Goal: Task Accomplishment & Management: Use online tool/utility

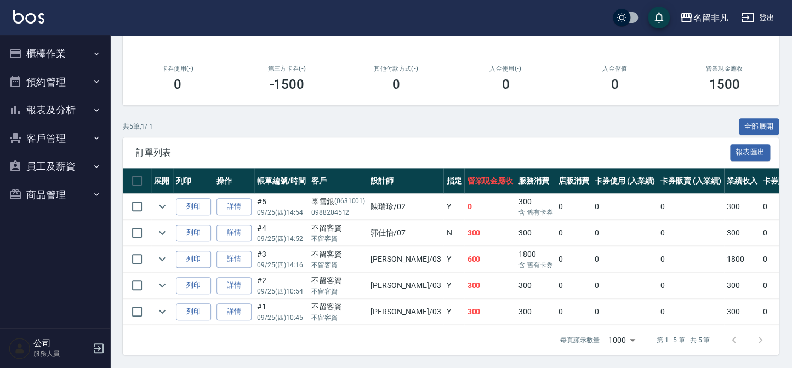
scroll to position [177, 0]
click at [164, 202] on icon "expand row" at bounding box center [162, 206] width 13 height 13
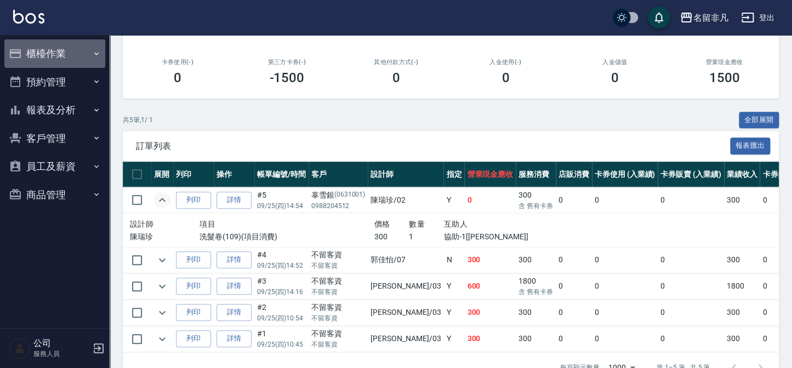
click at [61, 50] on button "櫃檯作業" at bounding box center [54, 53] width 101 height 28
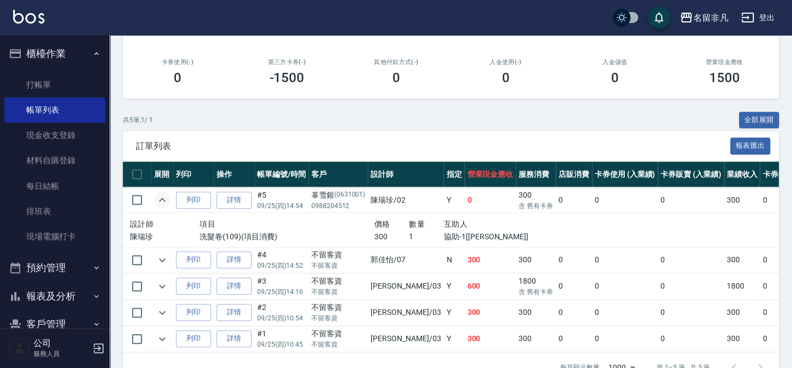
drag, startPoint x: 47, startPoint y: 81, endPoint x: 58, endPoint y: 71, distance: 14.7
click at [48, 81] on link "打帳單" at bounding box center [54, 84] width 101 height 25
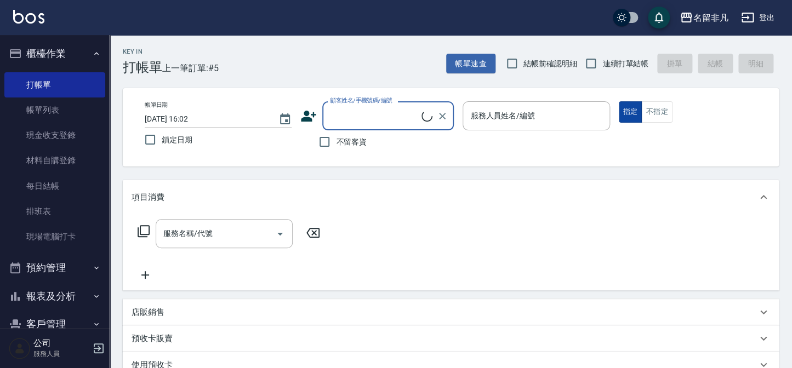
click at [629, 107] on button "指定" at bounding box center [631, 111] width 24 height 21
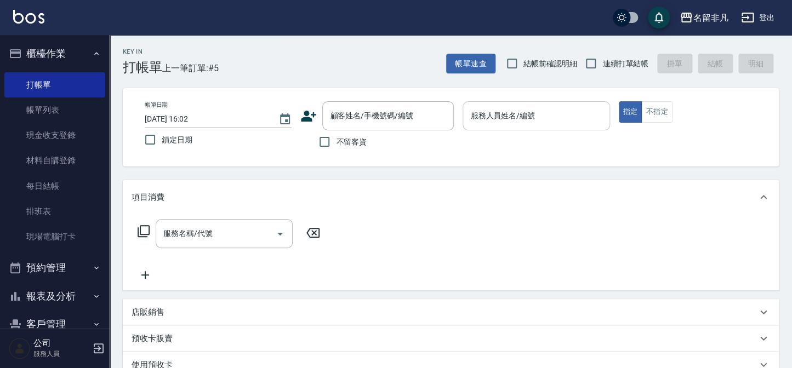
drag, startPoint x: 558, startPoint y: 115, endPoint x: 551, endPoint y: 130, distance: 16.4
click at [558, 117] on input "服務人員姓名/編號" at bounding box center [535, 115] width 137 height 19
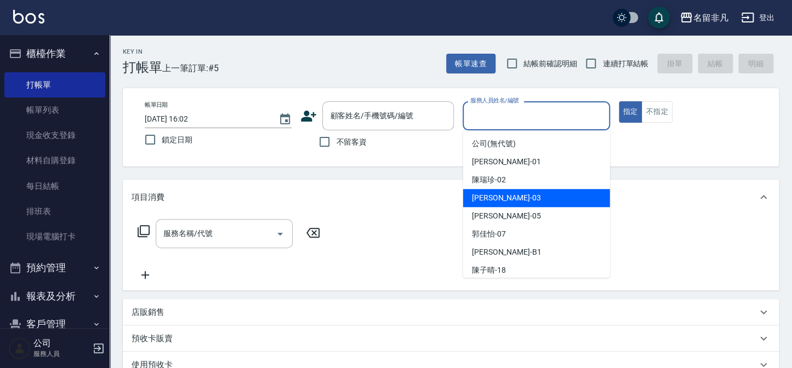
drag, startPoint x: 536, startPoint y: 197, endPoint x: 591, endPoint y: 166, distance: 63.1
click at [551, 195] on div "[PERSON_NAME] -03" at bounding box center [536, 198] width 147 height 18
type input "[PERSON_NAME]-03"
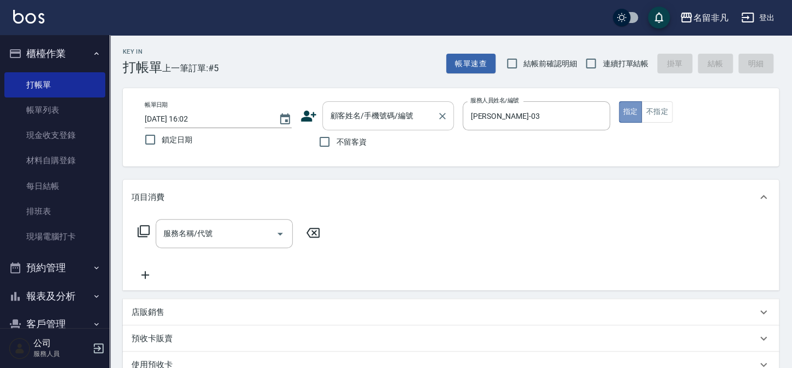
drag, startPoint x: 625, startPoint y: 109, endPoint x: 356, endPoint y: 107, distance: 268.5
click at [600, 112] on div "帳單日期 [DATE] 16:02 鎖定日期 顧客姓名/手機號碼/編號 顧客姓名/手機號碼/編號 不留客資 服務人員姓名/編號 [PERSON_NAME]-0…" at bounding box center [451, 127] width 630 height 52
click at [323, 142] on input "不留客資" at bounding box center [324, 141] width 23 height 23
checkbox input "true"
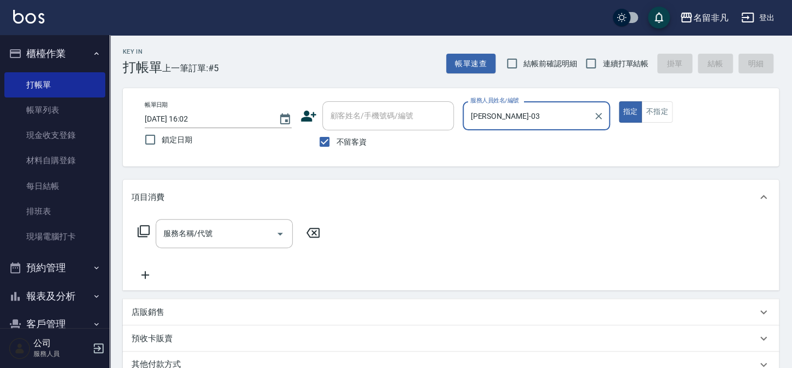
click at [142, 230] on icon at bounding box center [143, 231] width 13 height 13
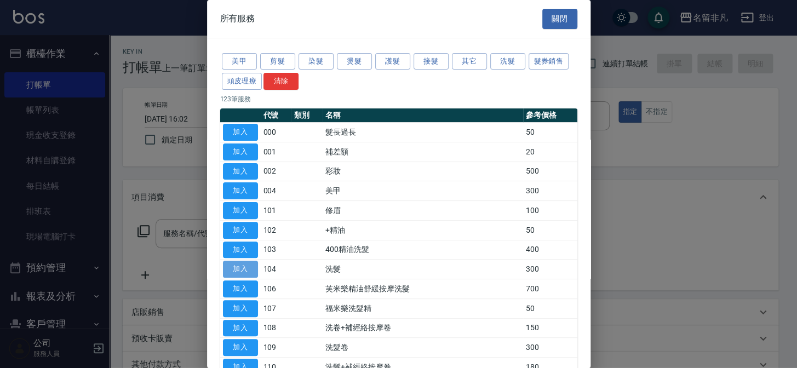
click at [241, 268] on button "加入" at bounding box center [240, 269] width 35 height 17
type input "洗髮(104)"
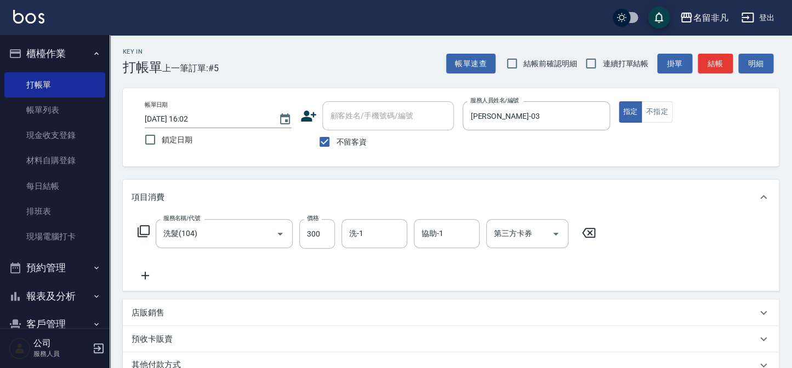
click at [147, 273] on icon at bounding box center [145, 275] width 27 height 13
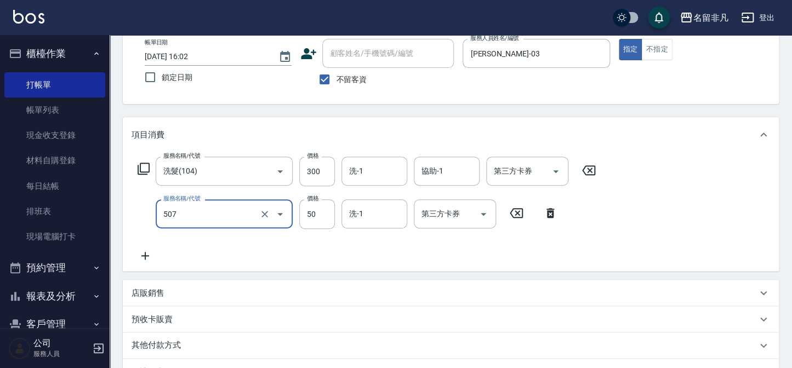
scroll to position [49, 0]
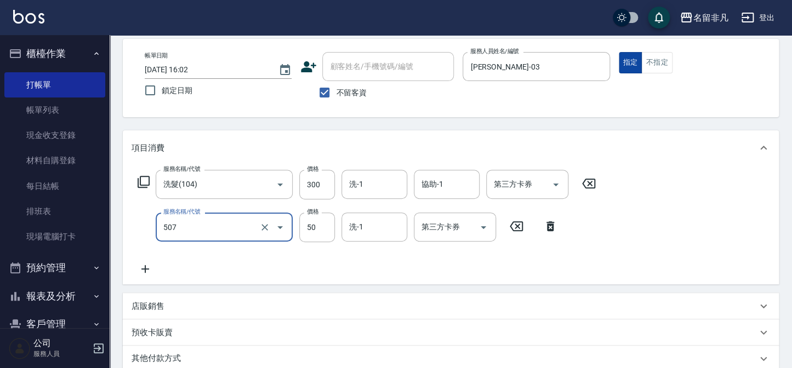
type input "瞬間護髮(507)"
drag, startPoint x: 630, startPoint y: 62, endPoint x: 632, endPoint y: 77, distance: 15.0
click at [631, 64] on button "指定" at bounding box center [631, 62] width 24 height 21
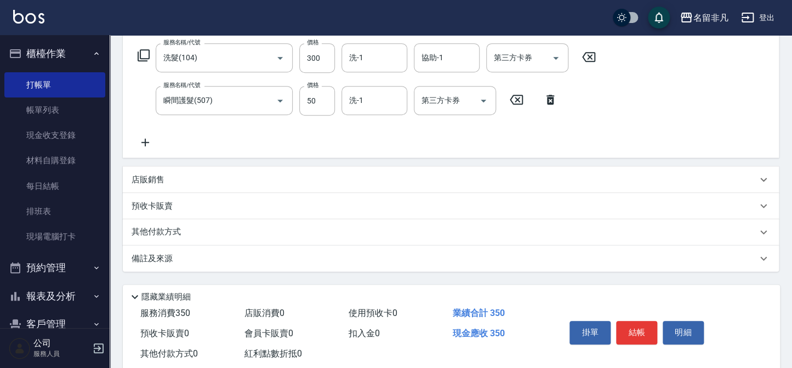
scroll to position [201, 0]
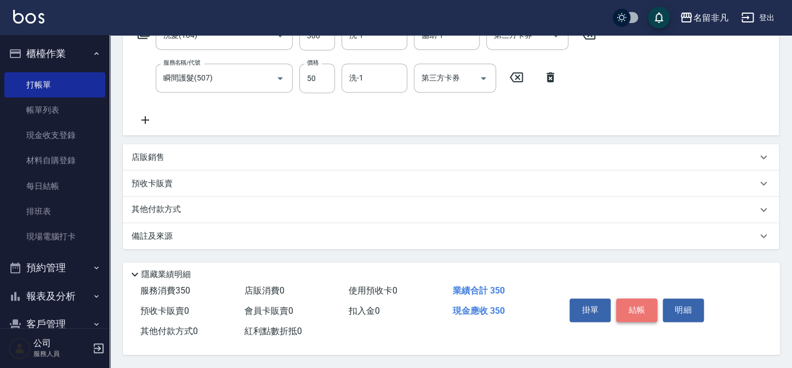
click at [630, 306] on button "結帳" at bounding box center [636, 310] width 41 height 23
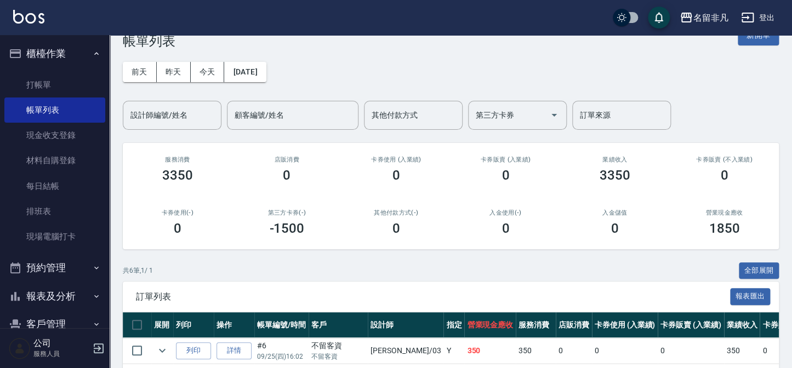
scroll to position [49, 0]
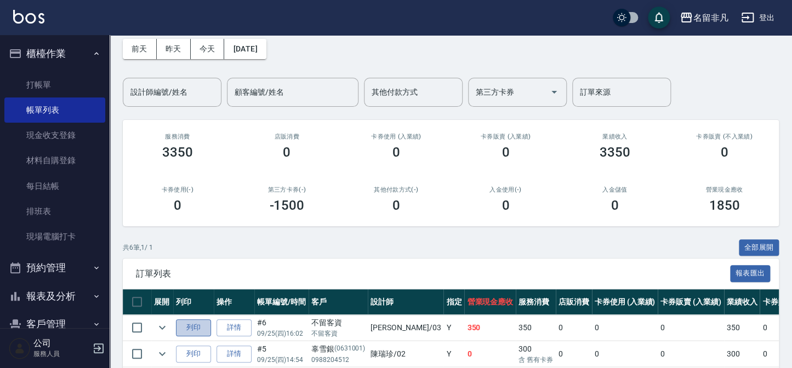
click at [195, 327] on button "列印" at bounding box center [193, 327] width 35 height 17
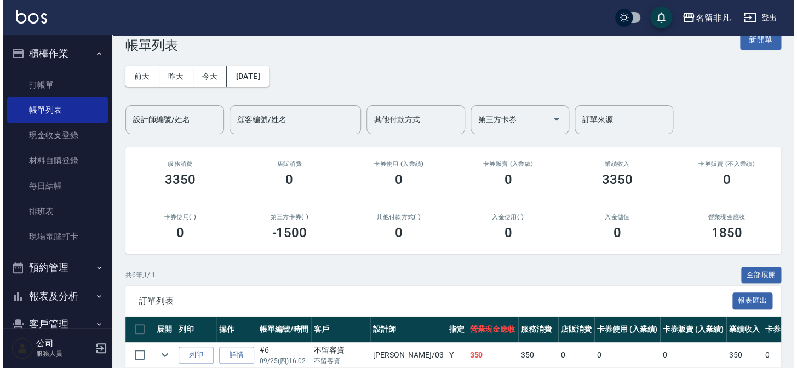
scroll to position [0, 0]
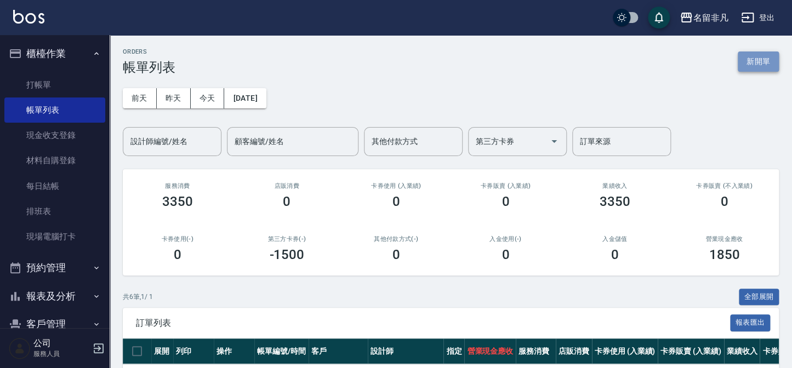
click at [762, 68] on button "新開單" at bounding box center [758, 62] width 41 height 20
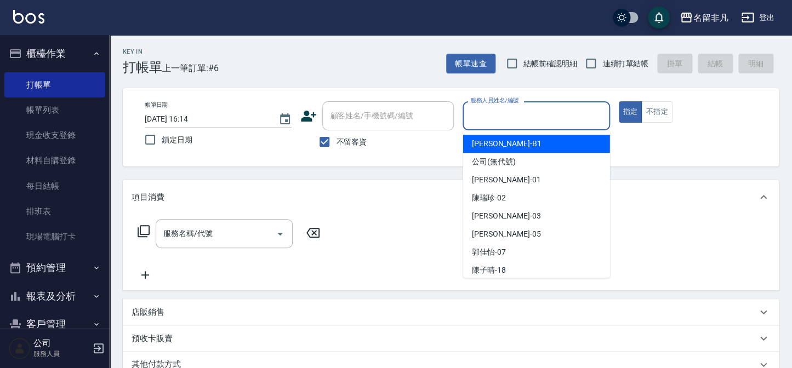
click at [570, 120] on input "服務人員姓名/編號" at bounding box center [535, 115] width 137 height 19
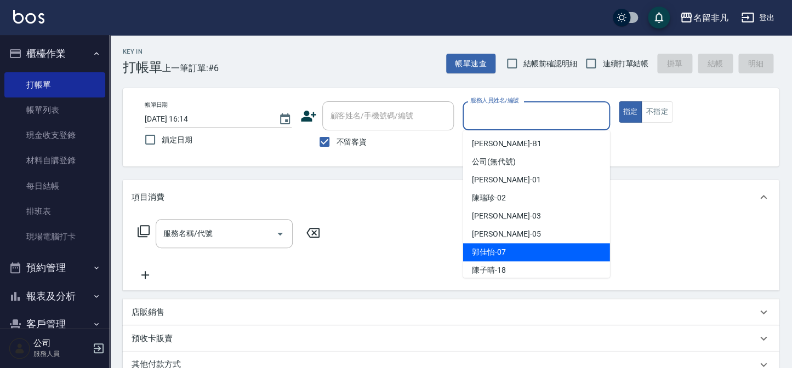
click at [529, 249] on div "[PERSON_NAME]-07" at bounding box center [536, 252] width 147 height 18
type input "[PERSON_NAME]-07"
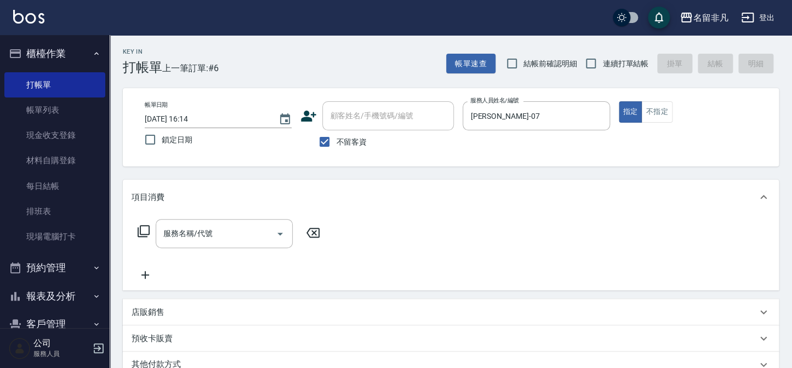
click at [346, 141] on span "不留客資" at bounding box center [351, 142] width 31 height 12
click at [336, 141] on input "不留客資" at bounding box center [324, 141] width 23 height 23
checkbox input "false"
click at [357, 121] on input "顧客姓名/手機號碼/編號" at bounding box center [379, 115] width 105 height 19
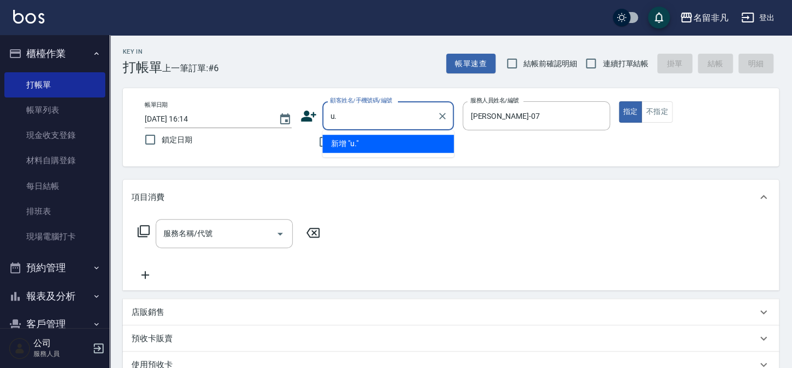
type input "u"
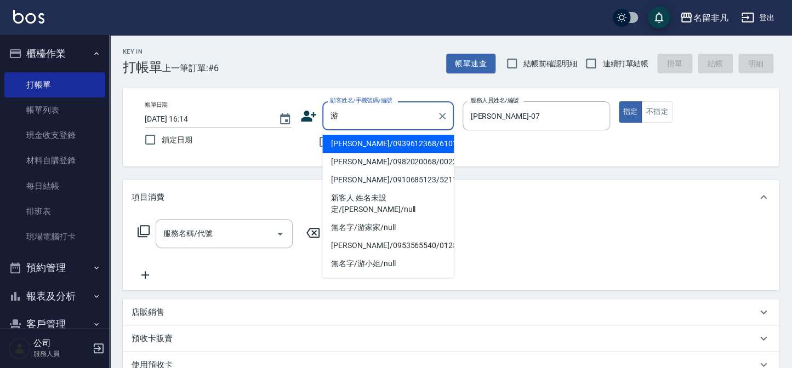
click at [368, 161] on li "[PERSON_NAME]/0982020068/00223" at bounding box center [388, 162] width 132 height 18
type input "[PERSON_NAME]/0982020068/00223"
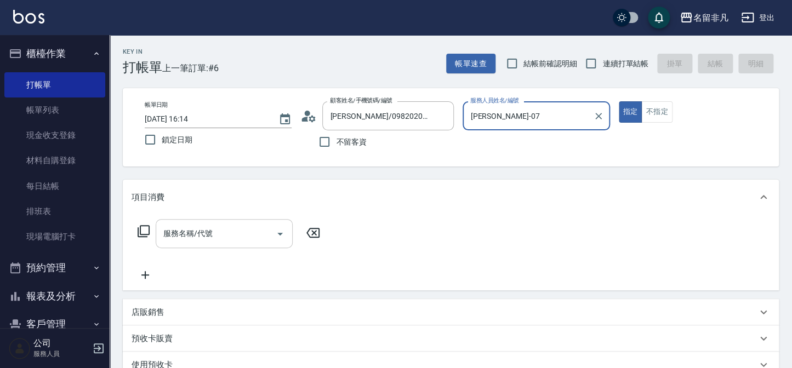
click at [225, 237] on input "服務名稱/代號" at bounding box center [216, 233] width 111 height 19
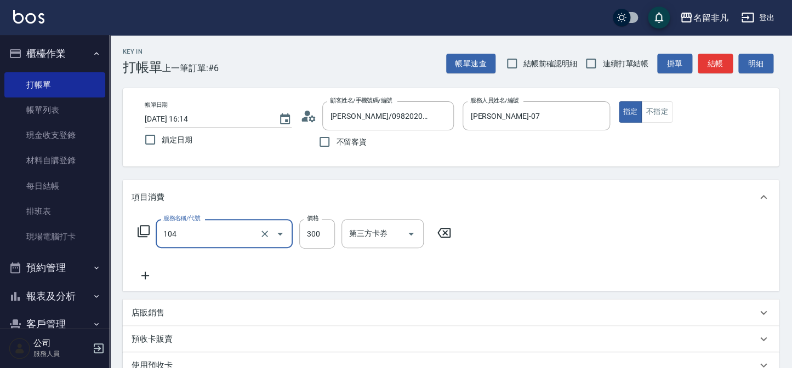
type input "洗髮(104)"
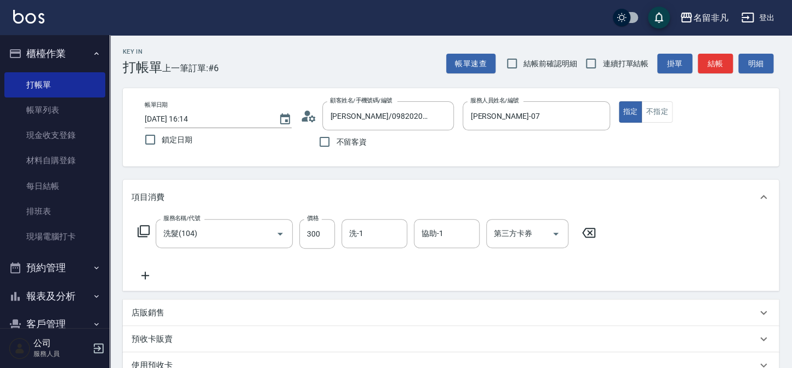
click at [146, 238] on div "服務名稱/代號 洗髮(104) 服務名稱/代號 價格 300 價格 洗-1 洗-1 協助-1 協助-1 第三方卡券 第三方卡券" at bounding box center [367, 234] width 471 height 30
click at [146, 233] on icon at bounding box center [143, 231] width 13 height 13
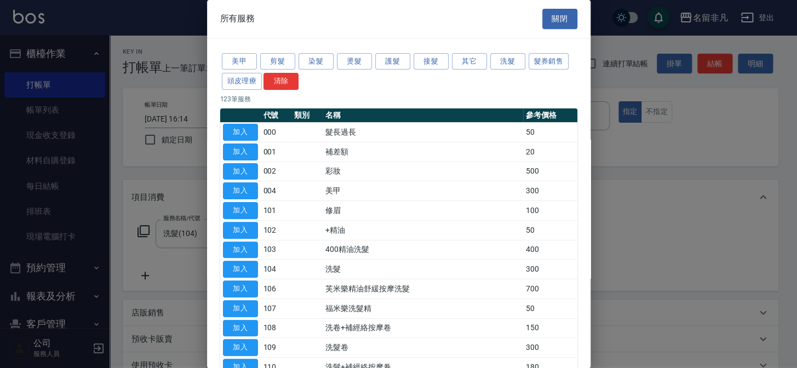
click at [567, 9] on button "關閉" at bounding box center [559, 19] width 35 height 20
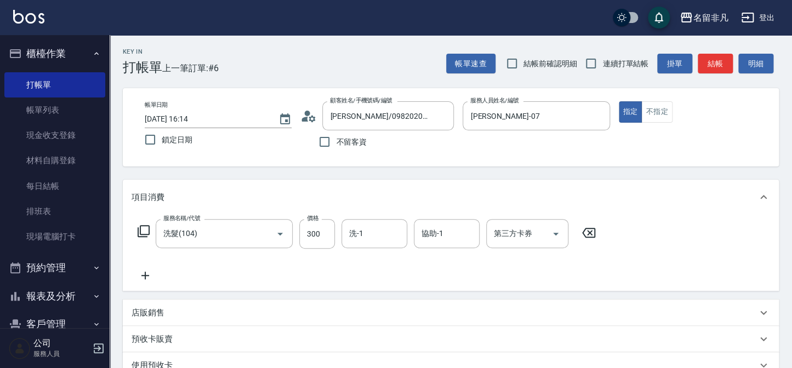
click at [144, 275] on icon at bounding box center [145, 275] width 27 height 13
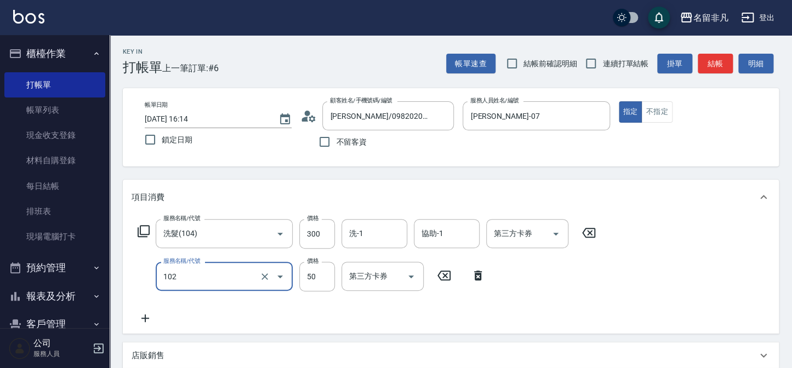
type input "+精油(102)"
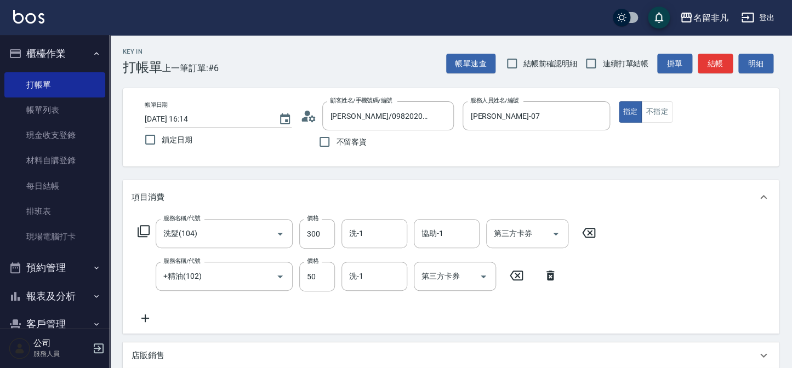
click at [145, 228] on icon at bounding box center [143, 231] width 13 height 13
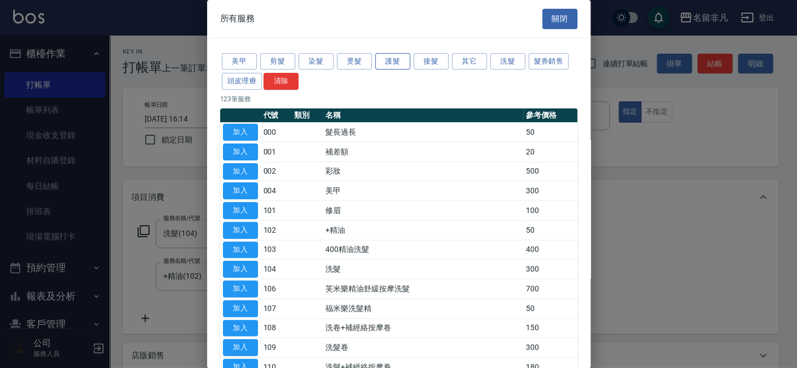
click at [377, 64] on button "護髮" at bounding box center [392, 61] width 35 height 17
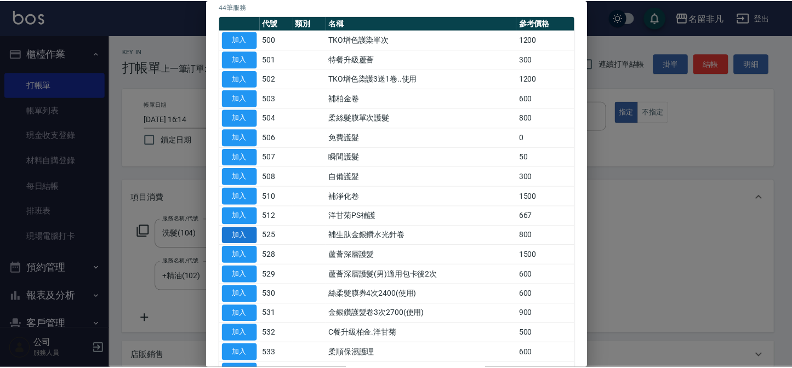
scroll to position [99, 0]
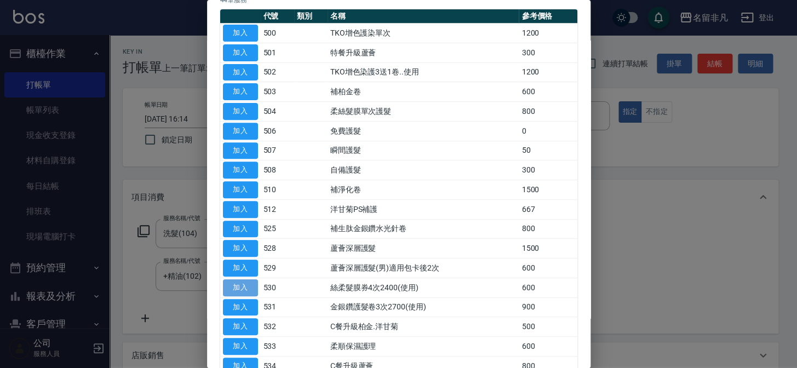
click at [236, 281] on button "加入" at bounding box center [240, 287] width 35 height 17
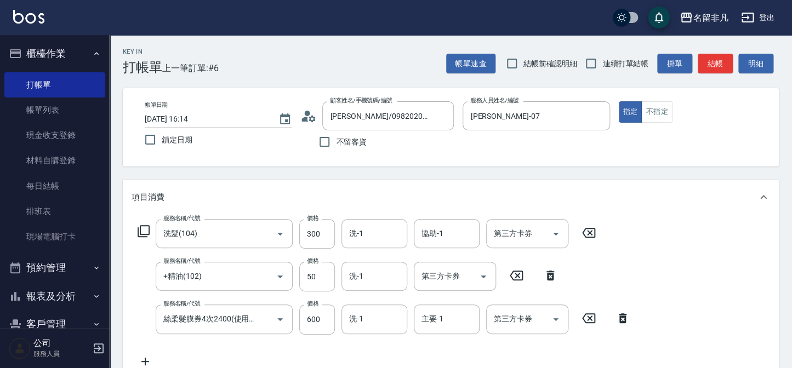
click at [506, 321] on div "第三方卡券 第三方卡券" at bounding box center [527, 319] width 82 height 29
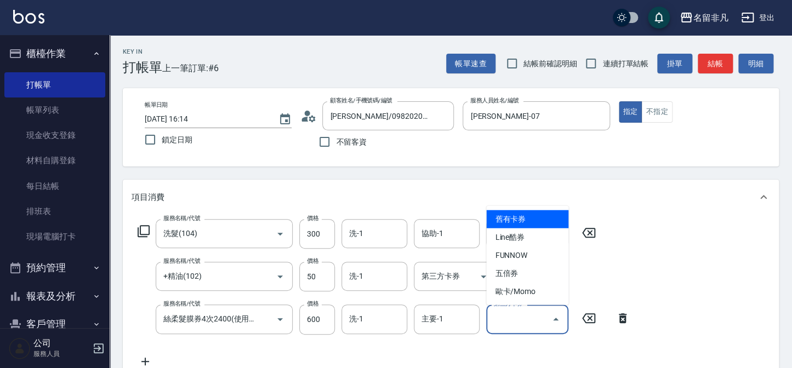
click at [542, 217] on span "舊有卡券" at bounding box center [527, 219] width 82 height 18
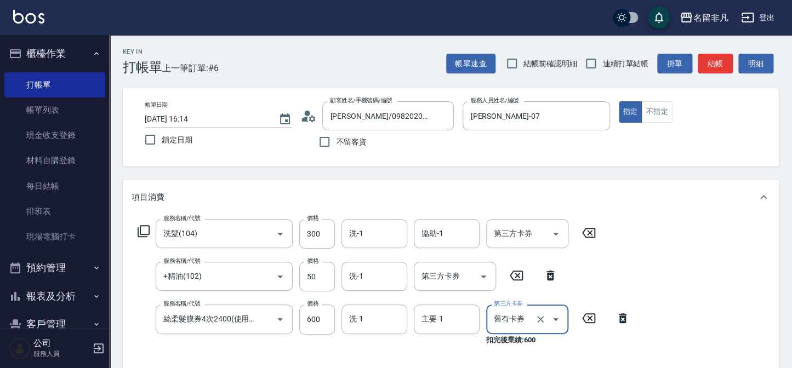
type input "舊有卡券"
click at [718, 66] on button "結帳" at bounding box center [715, 64] width 35 height 20
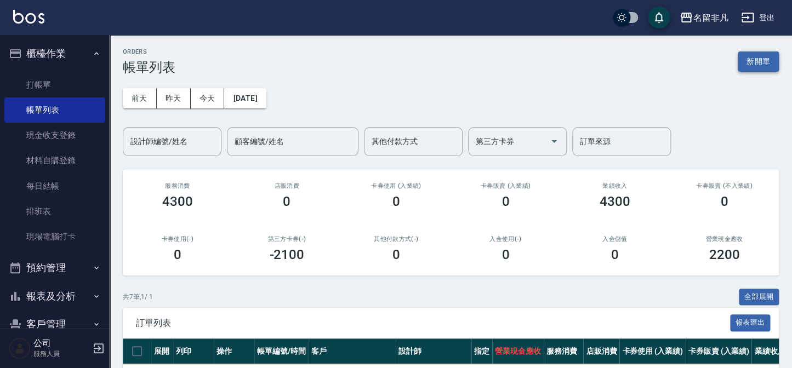
click at [763, 60] on button "新開單" at bounding box center [758, 62] width 41 height 20
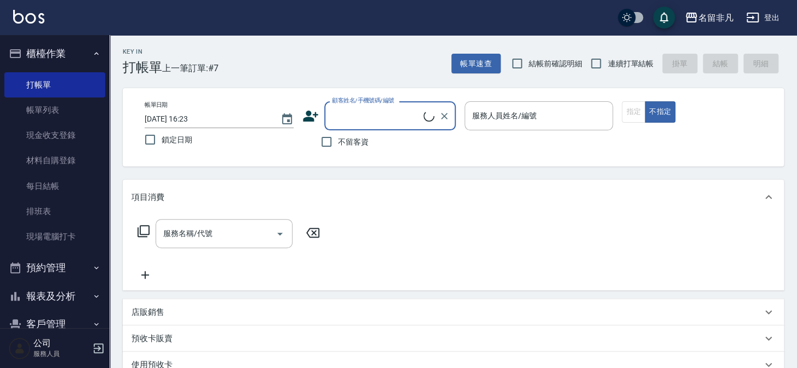
click at [515, 115] on div "服務人員姓名/編號 服務人員姓名/編號" at bounding box center [539, 115] width 149 height 29
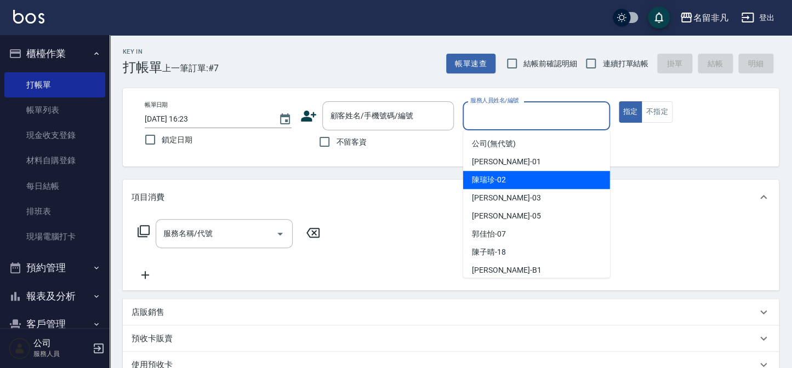
click at [481, 181] on span "[PERSON_NAME]-02" at bounding box center [489, 180] width 34 height 12
type input "[PERSON_NAME]-02"
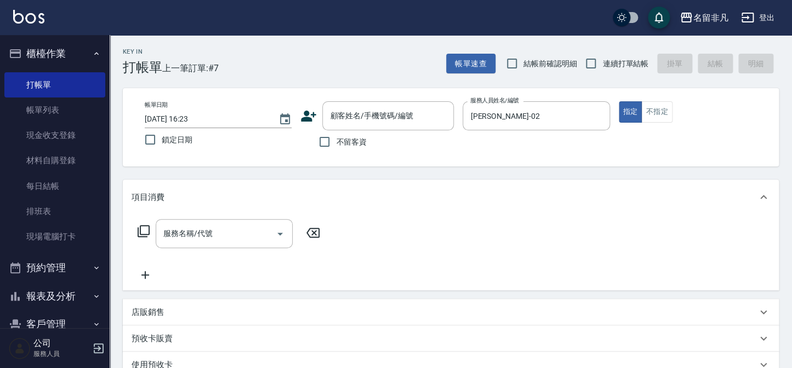
drag, startPoint x: 351, startPoint y: 135, endPoint x: 340, endPoint y: 156, distance: 24.0
click at [350, 135] on label "不留客資" at bounding box center [340, 141] width 54 height 23
click at [336, 135] on input "不留客資" at bounding box center [324, 141] width 23 height 23
checkbox input "true"
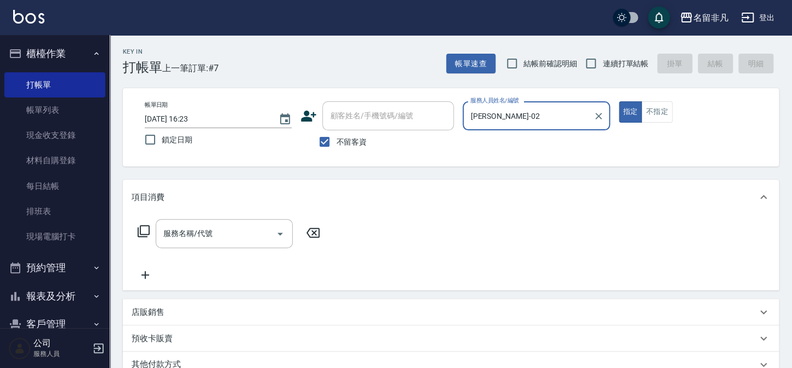
click at [150, 233] on div "服務名稱/代號 服務名稱/代號" at bounding box center [229, 233] width 195 height 29
click at [146, 232] on icon at bounding box center [143, 231] width 13 height 13
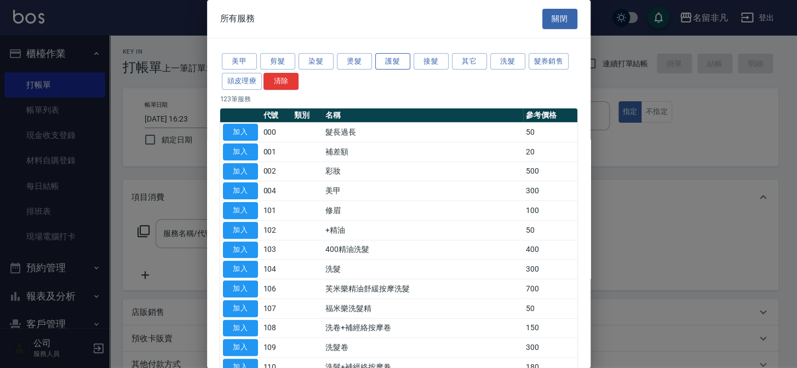
click at [388, 65] on button "護髮" at bounding box center [392, 61] width 35 height 17
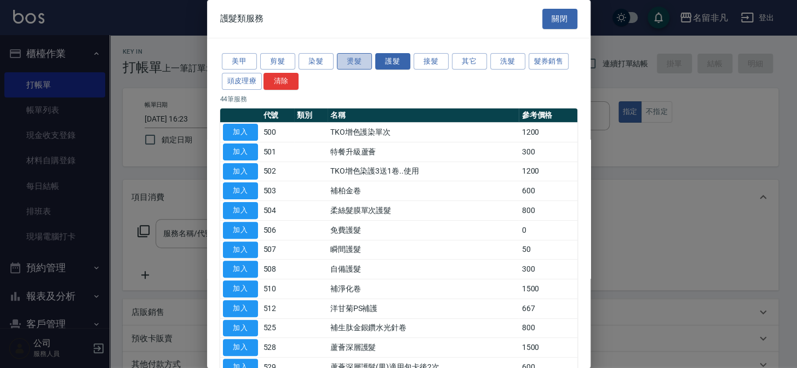
click at [367, 62] on button "燙髮" at bounding box center [354, 61] width 35 height 17
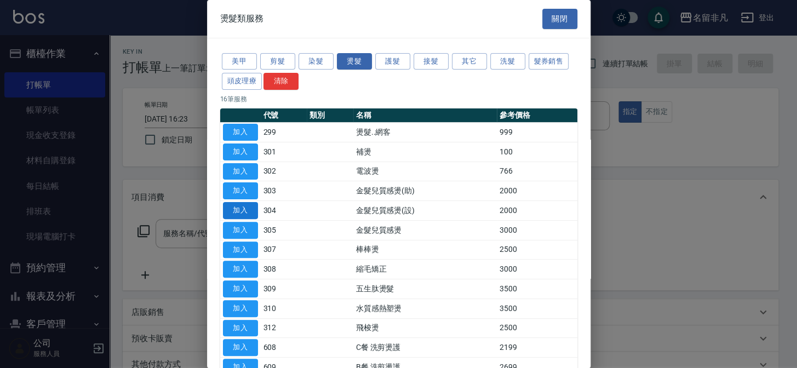
click at [250, 203] on button "加入" at bounding box center [240, 210] width 35 height 17
type input "金髮兒質感燙(設)(304)"
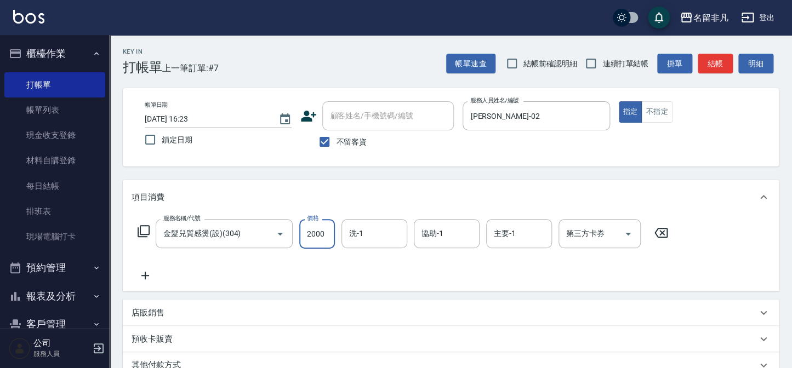
click at [325, 232] on input "2000" at bounding box center [317, 234] width 36 height 30
type input "1500"
type input "0"
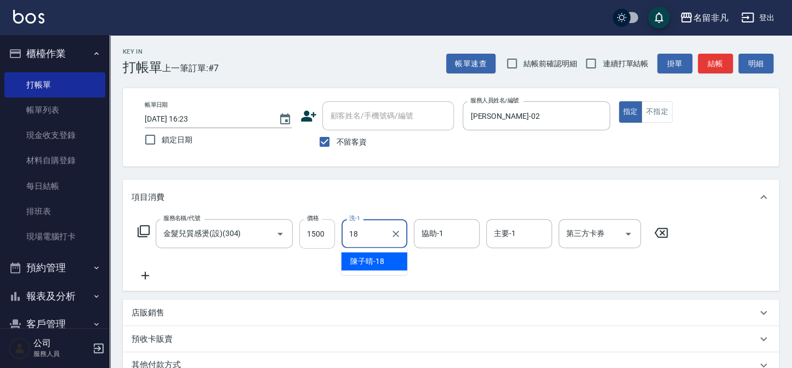
type input "[PERSON_NAME]-18"
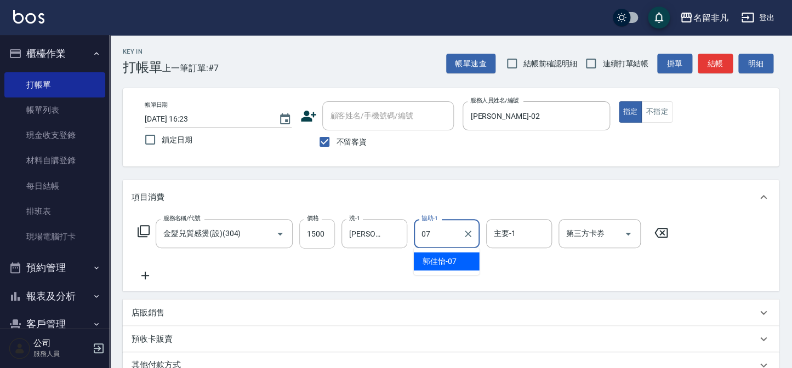
type input "[PERSON_NAME]-07"
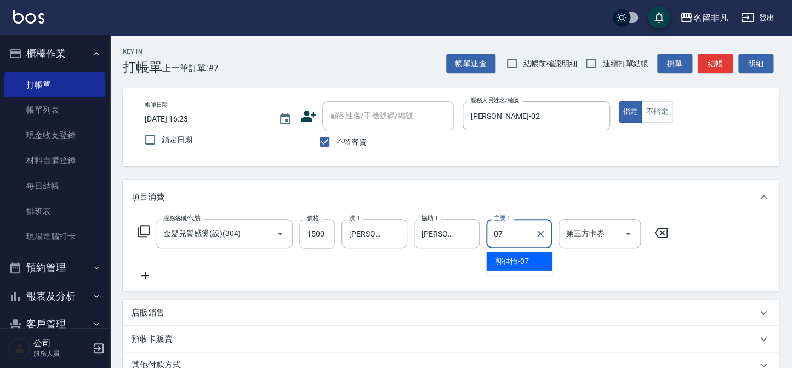
type input "[PERSON_NAME]-07"
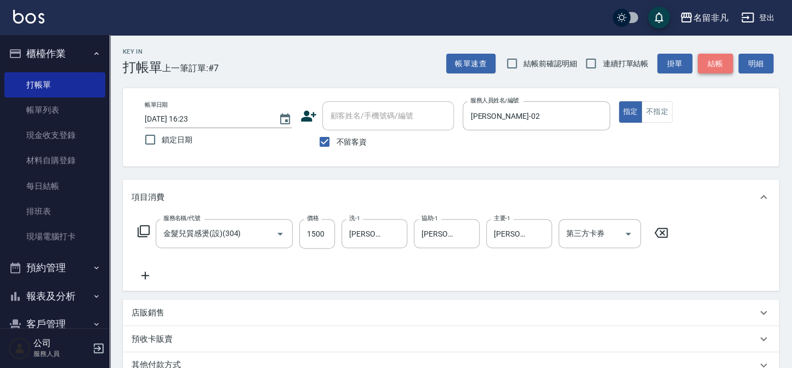
click at [705, 65] on button "結帳" at bounding box center [715, 64] width 35 height 20
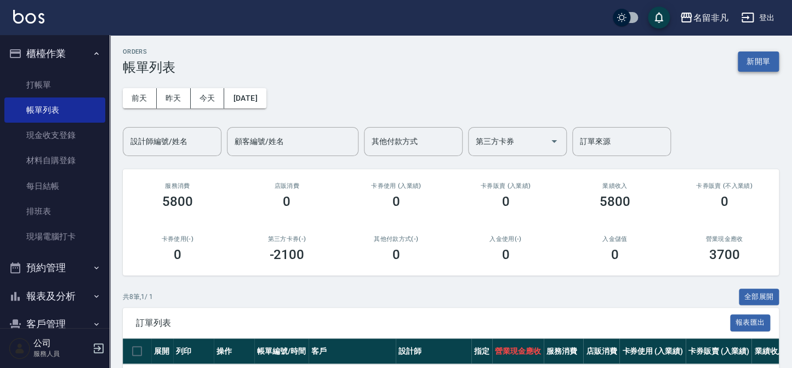
click at [756, 55] on button "新開單" at bounding box center [758, 62] width 41 height 20
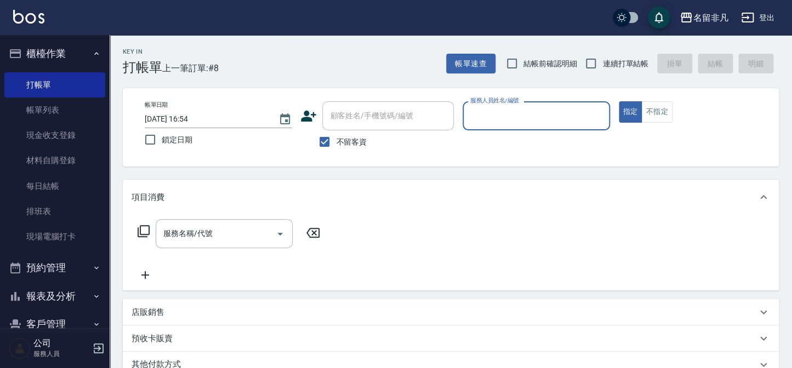
click at [521, 120] on input "服務人員姓名/編號" at bounding box center [535, 115] width 137 height 19
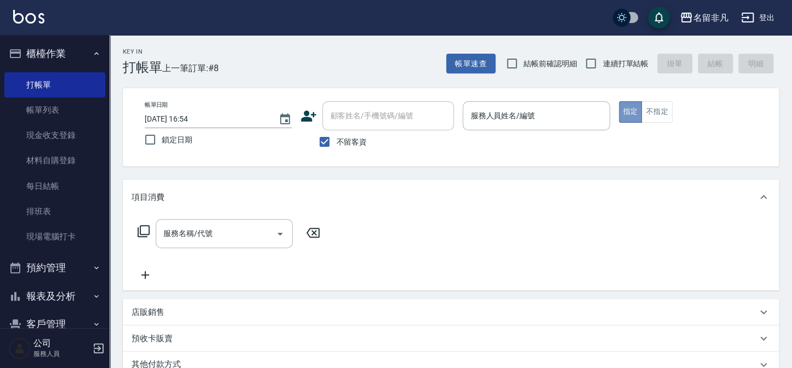
drag, startPoint x: 621, startPoint y: 108, endPoint x: 614, endPoint y: 115, distance: 10.5
click at [619, 109] on button "指定" at bounding box center [631, 111] width 24 height 21
click at [628, 107] on button "指定" at bounding box center [631, 111] width 24 height 21
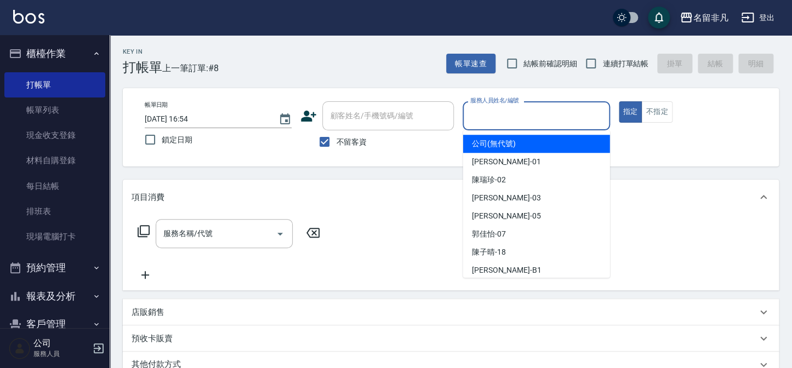
click at [544, 110] on input "服務人員姓名/編號" at bounding box center [535, 115] width 137 height 19
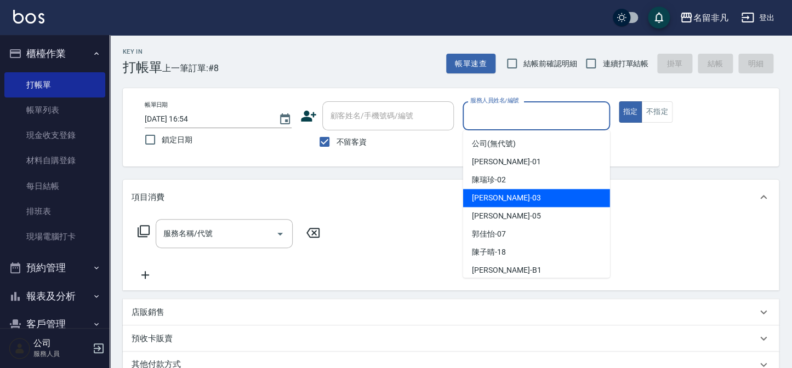
drag, startPoint x: 508, startPoint y: 196, endPoint x: 536, endPoint y: 150, distance: 54.3
click at [508, 196] on div "[PERSON_NAME] -03" at bounding box center [536, 198] width 147 height 18
type input "[PERSON_NAME]-03"
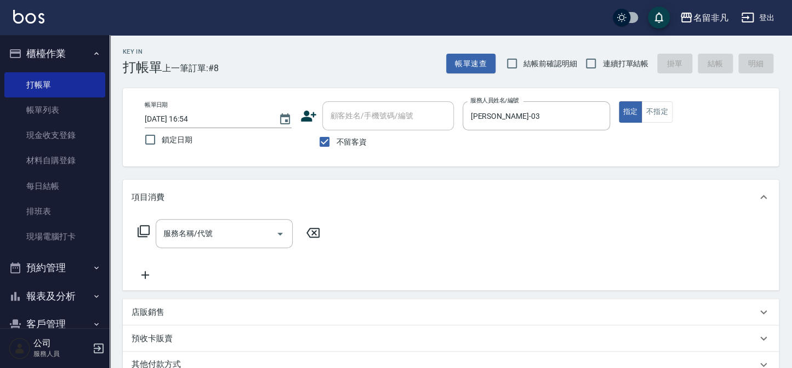
click at [147, 227] on icon at bounding box center [143, 231] width 13 height 13
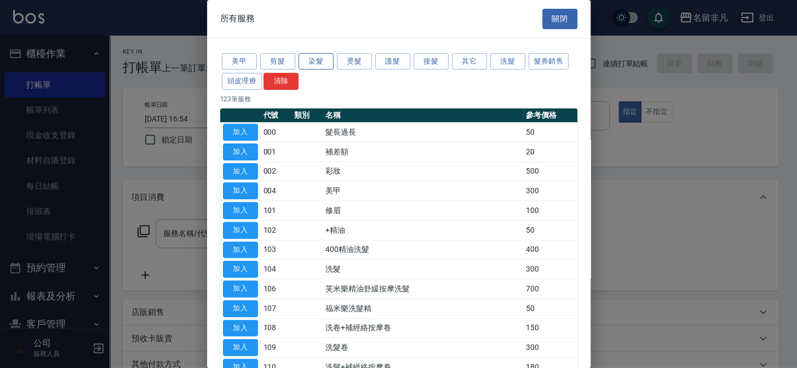
drag, startPoint x: 322, startPoint y: 60, endPoint x: 321, endPoint y: 65, distance: 5.6
click at [322, 63] on button "染髮" at bounding box center [316, 61] width 35 height 17
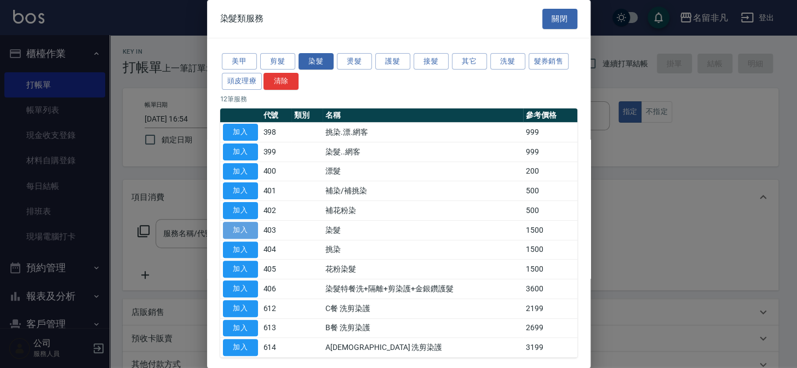
click at [241, 225] on button "加入" at bounding box center [240, 230] width 35 height 17
type input "染髮(403)"
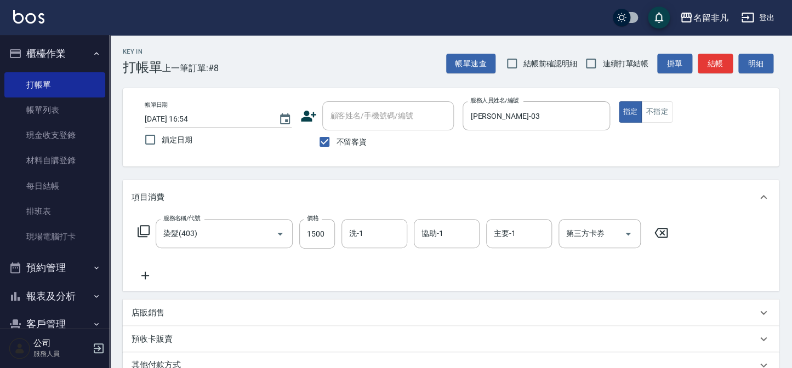
click at [145, 231] on icon at bounding box center [143, 231] width 13 height 13
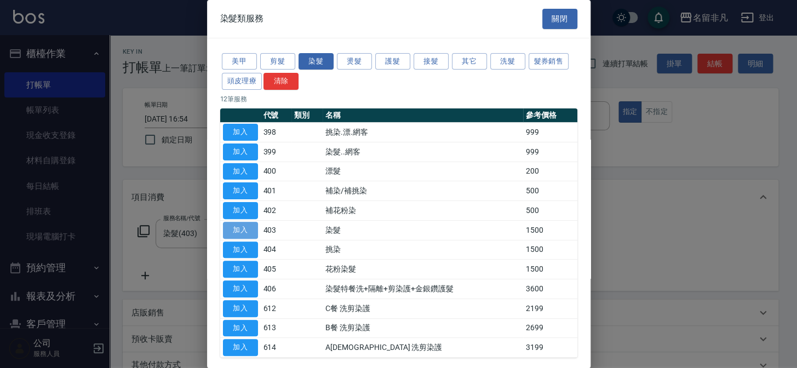
click at [237, 224] on button "加入" at bounding box center [240, 230] width 35 height 17
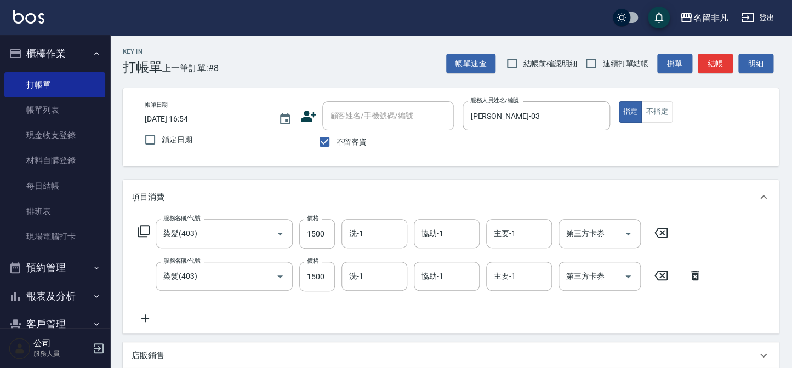
drag, startPoint x: 694, startPoint y: 279, endPoint x: 584, endPoint y: 270, distance: 110.5
click at [695, 279] on icon at bounding box center [695, 276] width 8 height 10
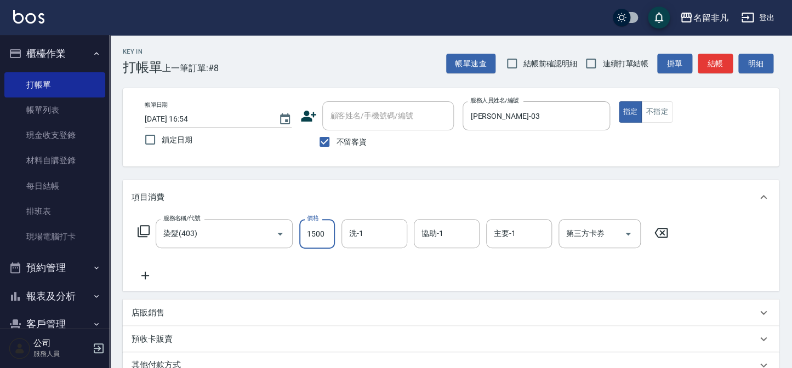
click at [311, 232] on input "1500" at bounding box center [317, 234] width 36 height 30
click at [329, 233] on input "2500500" at bounding box center [317, 234] width 36 height 30
click at [326, 233] on input "2500500" at bounding box center [317, 234] width 36 height 30
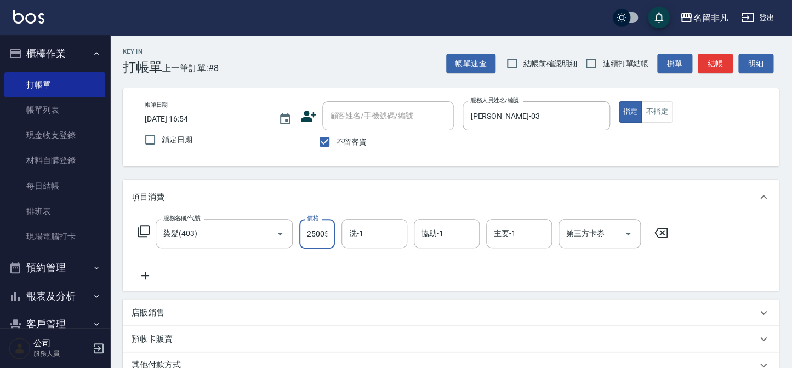
click at [326, 233] on input "2500500" at bounding box center [317, 234] width 36 height 30
click at [327, 233] on input "2500500" at bounding box center [317, 234] width 36 height 30
click at [311, 232] on input "22500" at bounding box center [317, 234] width 36 height 30
type input "2500"
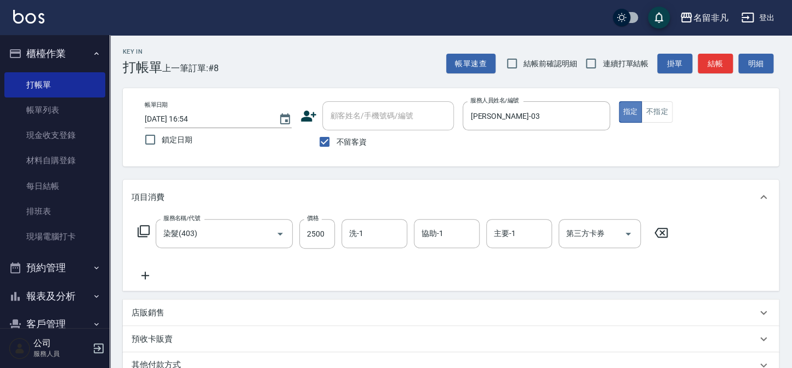
drag, startPoint x: 631, startPoint y: 108, endPoint x: 632, endPoint y: 116, distance: 7.8
click at [631, 110] on button "指定" at bounding box center [631, 111] width 24 height 21
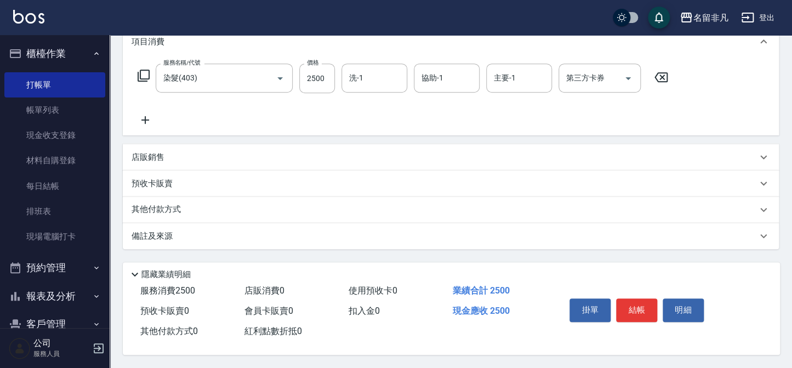
scroll to position [158, 0]
click at [630, 304] on button "結帳" at bounding box center [636, 310] width 41 height 23
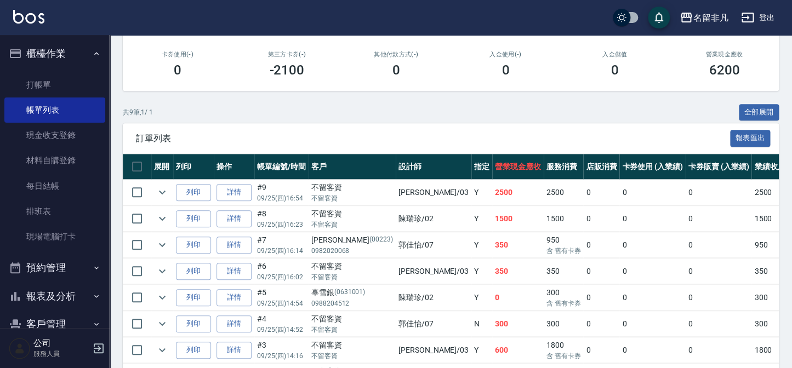
scroll to position [199, 0]
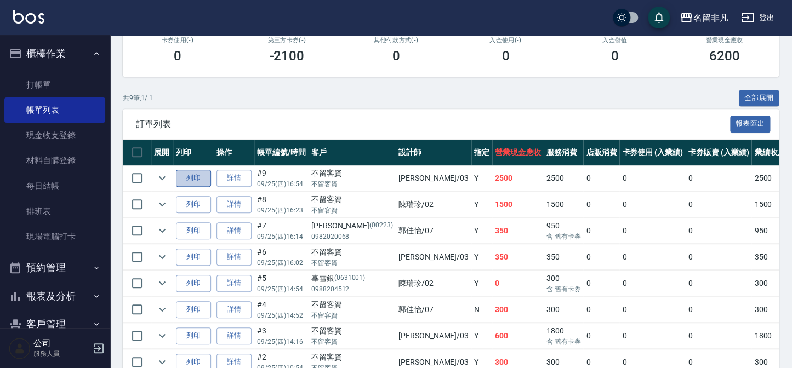
click at [203, 175] on button "列印" at bounding box center [193, 178] width 35 height 17
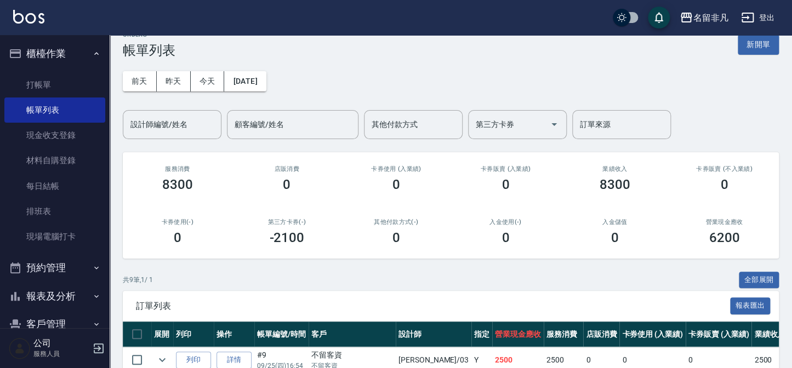
scroll to position [0, 0]
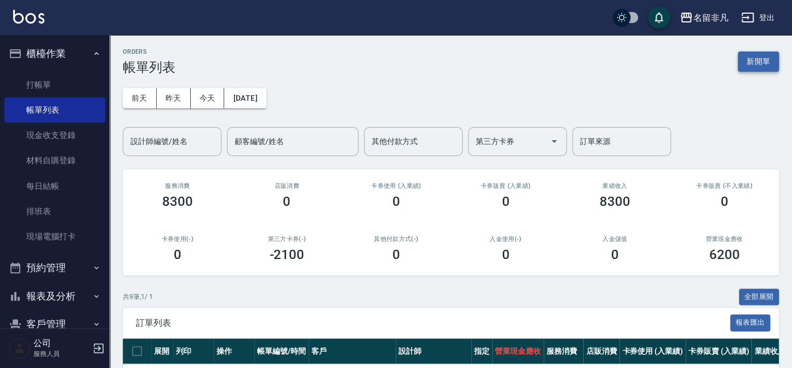
click at [754, 59] on button "新開單" at bounding box center [758, 62] width 41 height 20
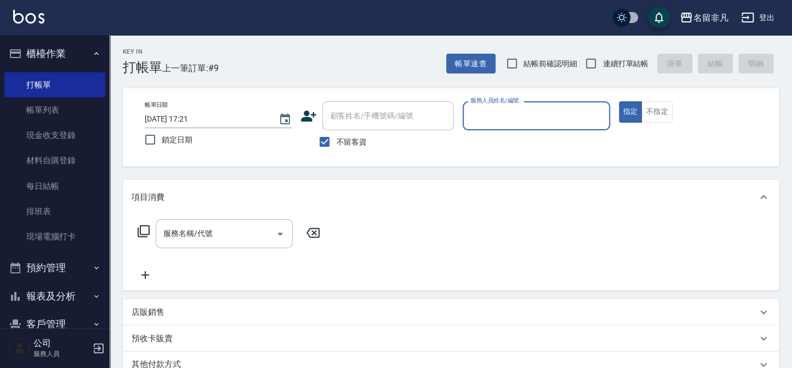
drag, startPoint x: 488, startPoint y: 105, endPoint x: 490, endPoint y: 127, distance: 22.0
click at [487, 115] on div "服務人員姓名/編號" at bounding box center [535, 115] width 147 height 29
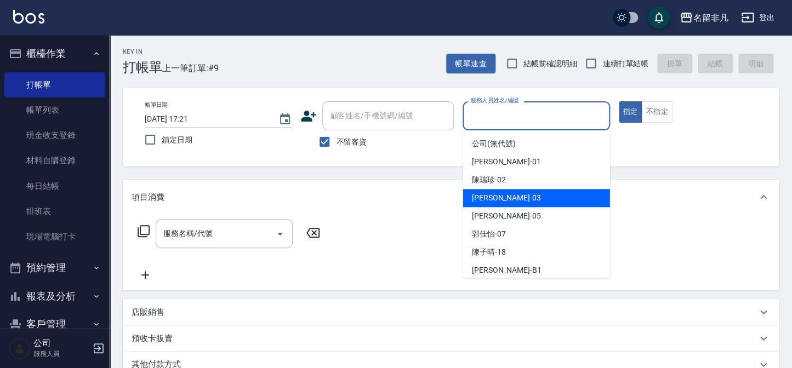
drag, startPoint x: 514, startPoint y: 196, endPoint x: 578, endPoint y: 135, distance: 88.4
click at [525, 191] on div "[PERSON_NAME] -03" at bounding box center [536, 198] width 147 height 18
type input "[PERSON_NAME]-03"
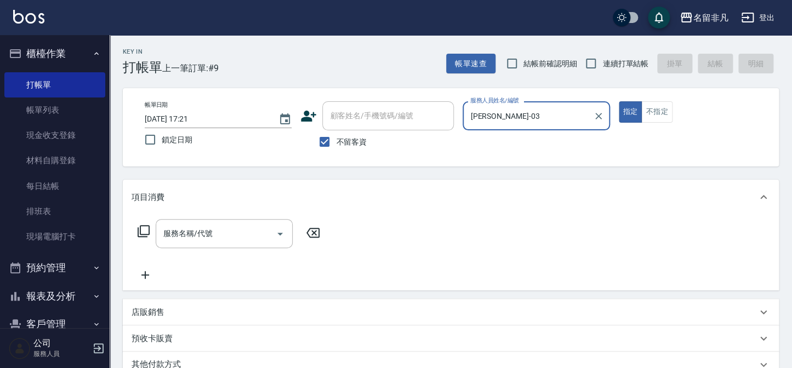
drag, startPoint x: 630, startPoint y: 111, endPoint x: 608, endPoint y: 115, distance: 22.9
click at [614, 115] on div "帳單日期 [DATE] 17:21 鎖定日期 顧客姓名/手機號碼/編號 顧客姓名/手機號碼/編號 不留客資 服務人員姓名/編號 [PERSON_NAME]-0…" at bounding box center [451, 127] width 630 height 52
click at [146, 228] on icon at bounding box center [143, 231] width 13 height 13
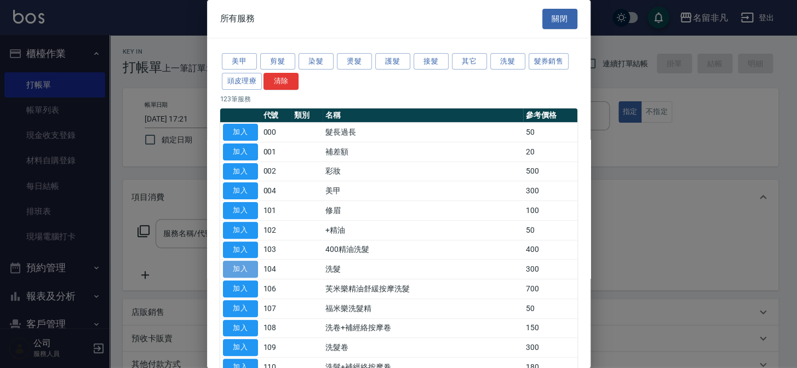
click at [242, 267] on button "加入" at bounding box center [240, 269] width 35 height 17
type input "洗髮(104)"
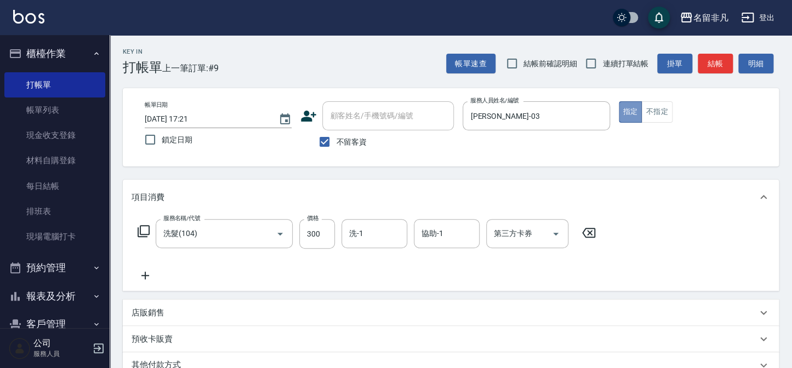
drag, startPoint x: 628, startPoint y: 110, endPoint x: 622, endPoint y: 153, distance: 43.6
click at [626, 110] on button "指定" at bounding box center [631, 111] width 24 height 21
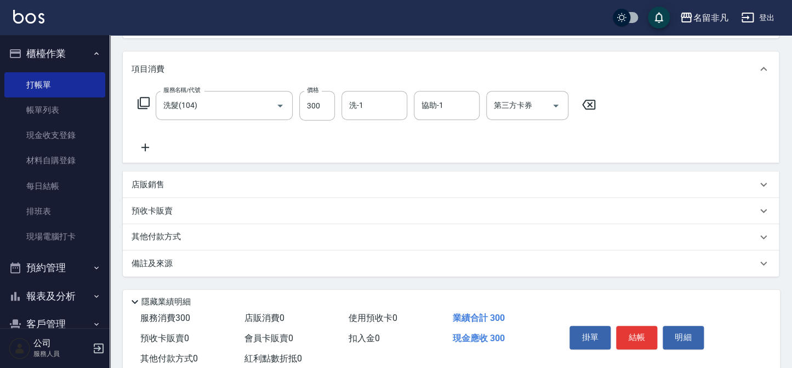
scroll to position [158, 0]
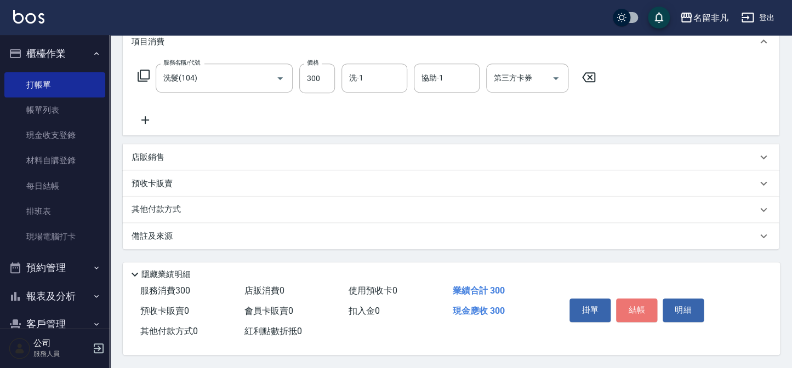
click at [636, 304] on button "結帳" at bounding box center [636, 310] width 41 height 23
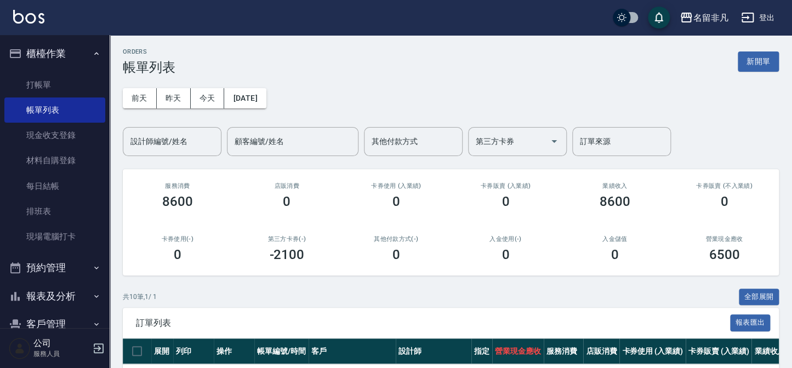
scroll to position [149, 0]
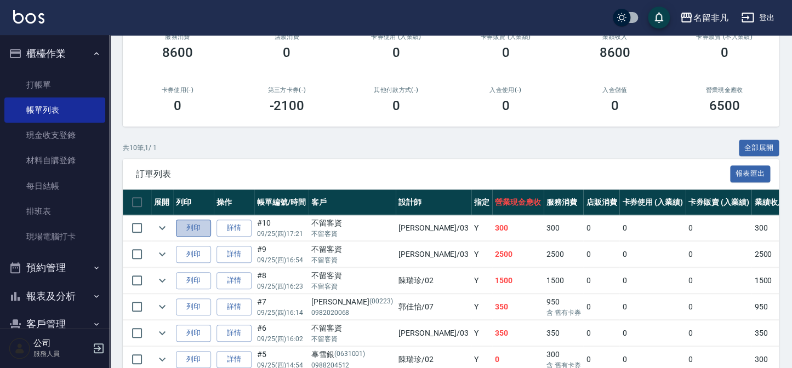
click at [203, 225] on button "列印" at bounding box center [193, 228] width 35 height 17
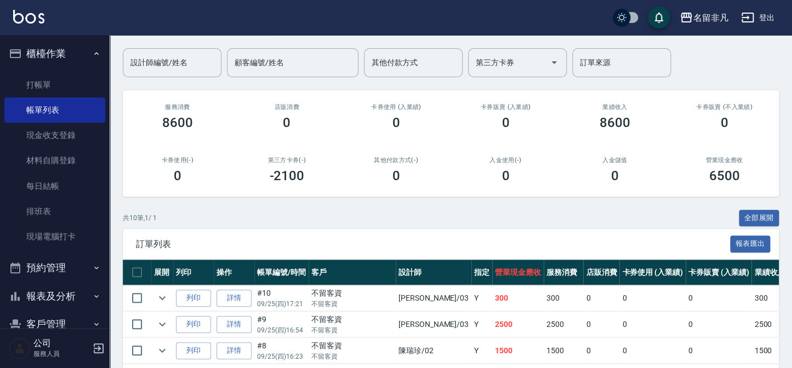
scroll to position [49, 0]
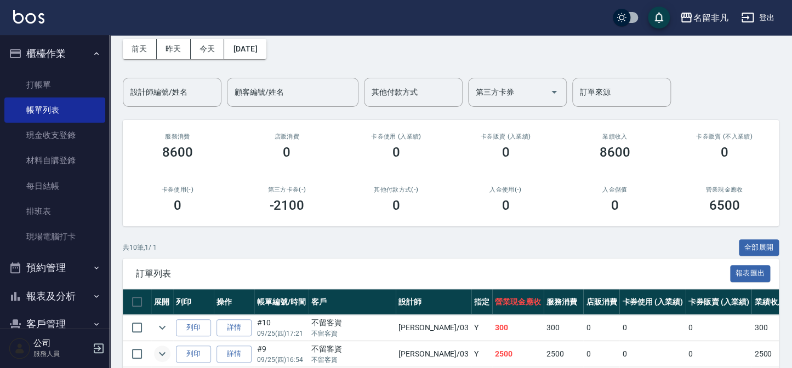
click at [159, 346] on button "expand row" at bounding box center [162, 354] width 16 height 16
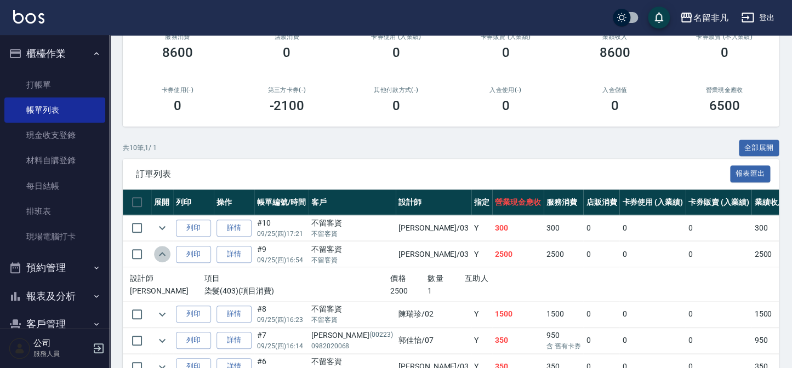
click at [163, 257] on icon "expand row" at bounding box center [162, 254] width 13 height 13
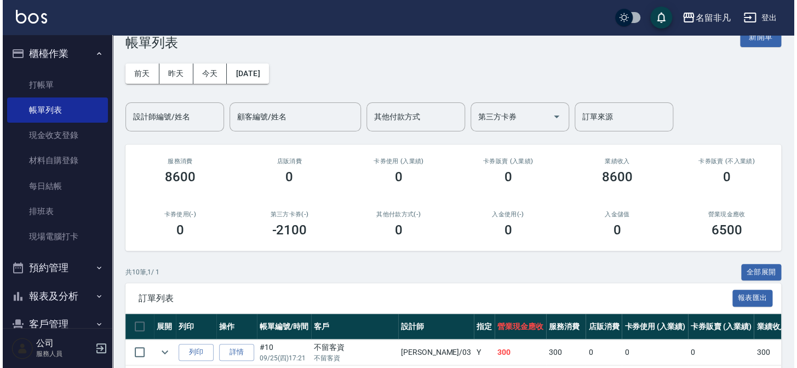
scroll to position [0, 0]
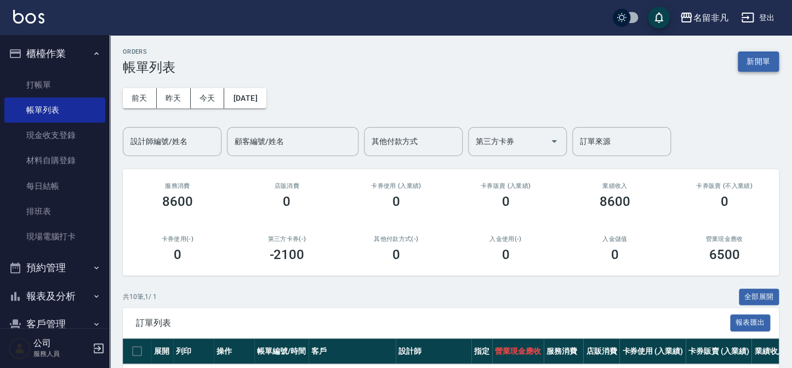
click at [762, 68] on button "新開單" at bounding box center [758, 62] width 41 height 20
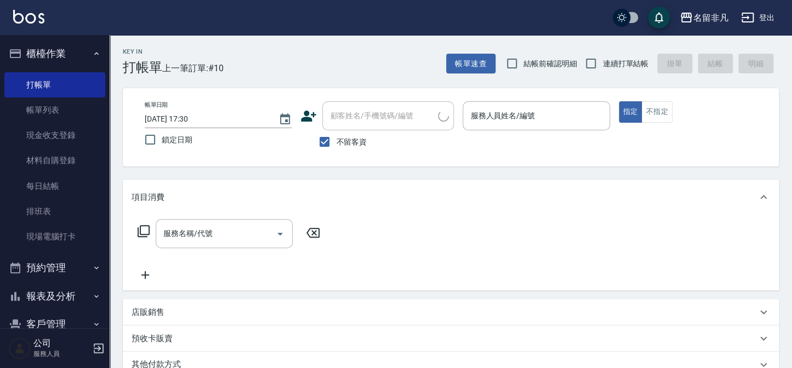
click at [350, 137] on span "不留客資" at bounding box center [351, 142] width 31 height 12
click at [336, 137] on input "不留客資" at bounding box center [324, 141] width 23 height 23
checkbox input "false"
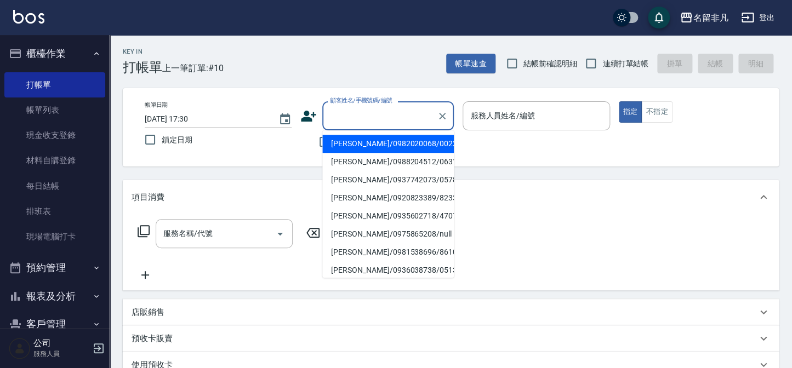
click at [362, 118] on input "顧客姓名/手機號碼/編號" at bounding box center [379, 115] width 105 height 19
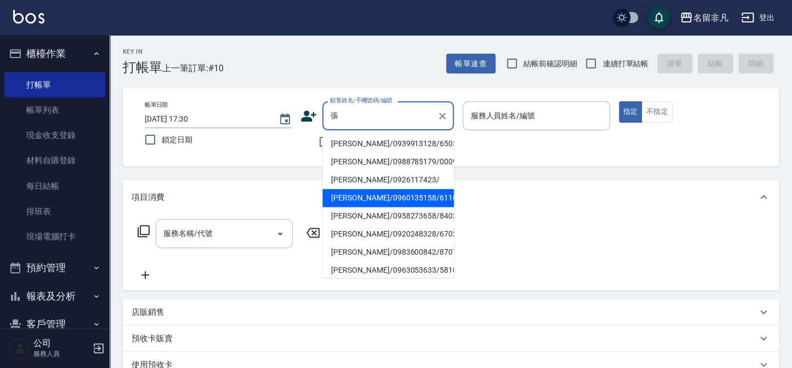
click at [351, 198] on li "[PERSON_NAME]/0960135158/611004" at bounding box center [388, 198] width 132 height 18
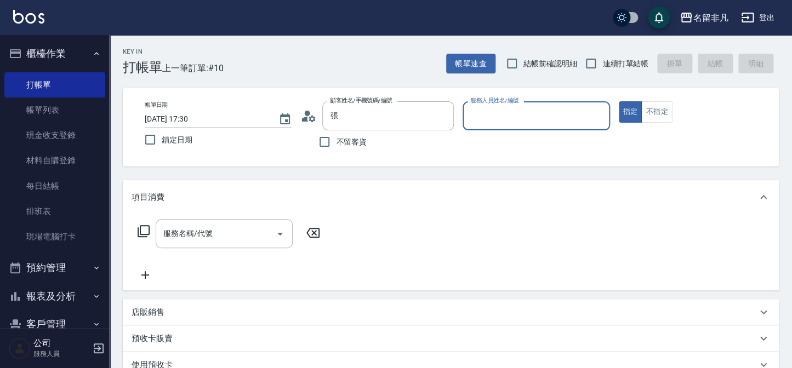
type input "[PERSON_NAME]/0960135158/611004"
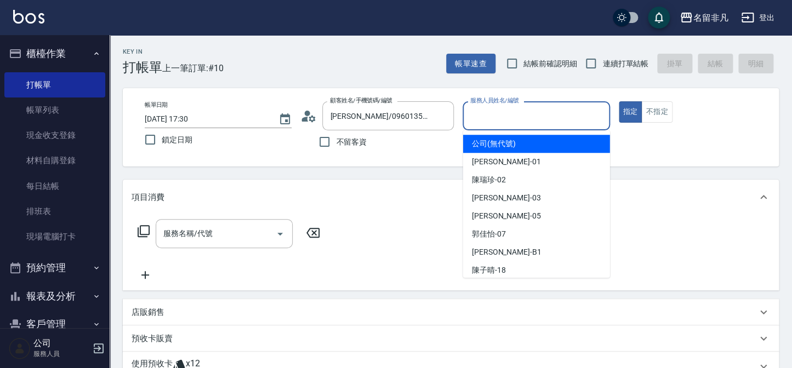
click at [542, 124] on input "服務人員姓名/編號" at bounding box center [535, 115] width 137 height 19
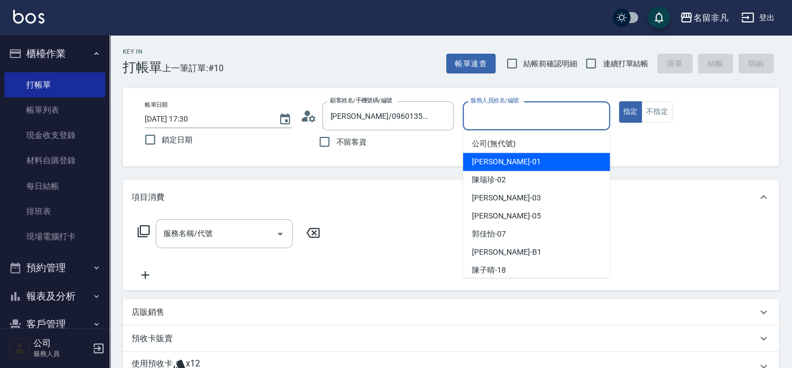
click at [509, 156] on span "[PERSON_NAME] -01" at bounding box center [506, 162] width 69 height 12
type input "[PERSON_NAME]-01"
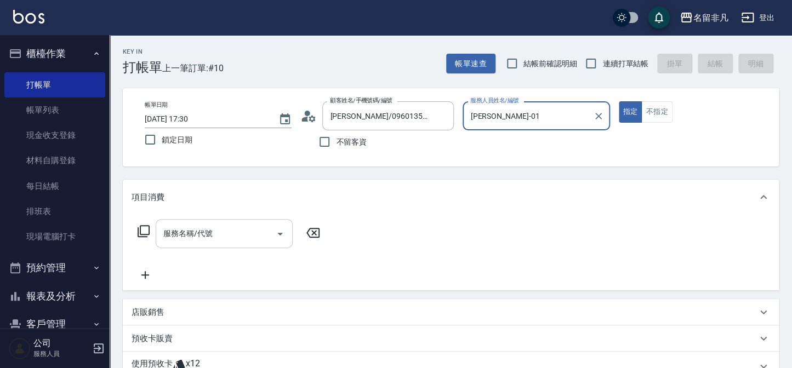
click at [221, 238] on input "服務名稱/代號" at bounding box center [216, 233] width 111 height 19
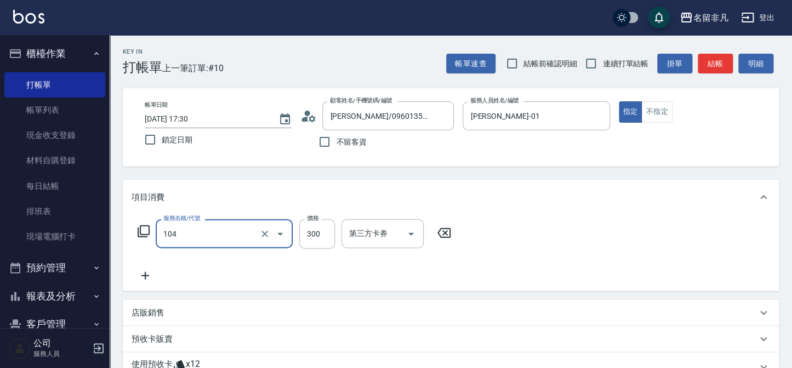
type input "洗髮(104)"
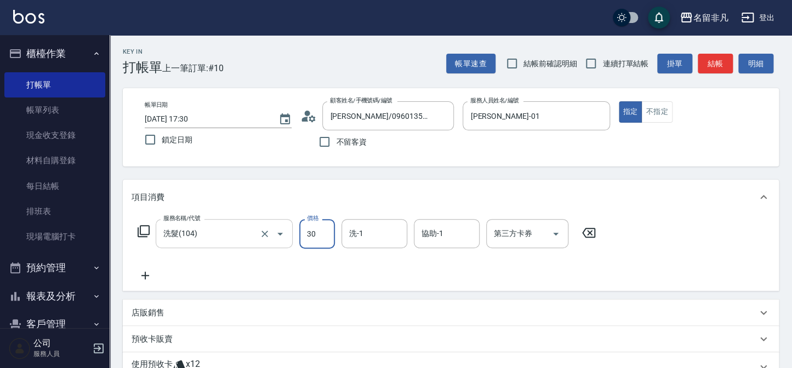
type input "300"
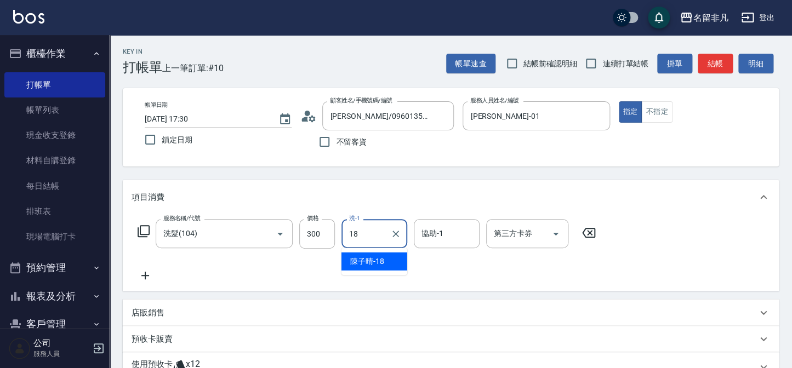
type input "[PERSON_NAME]-18"
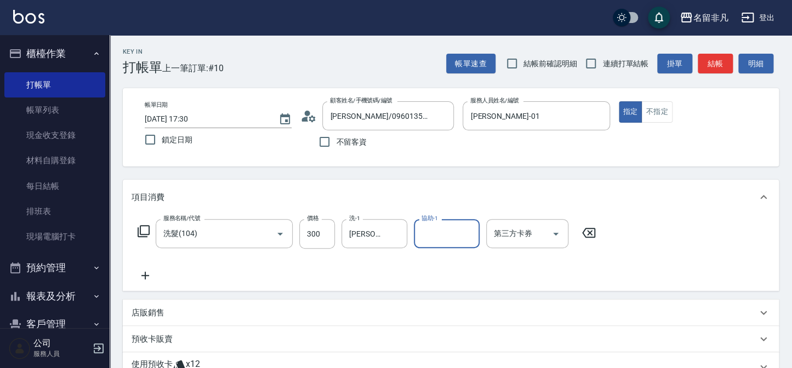
click at [144, 234] on icon at bounding box center [144, 231] width 12 height 12
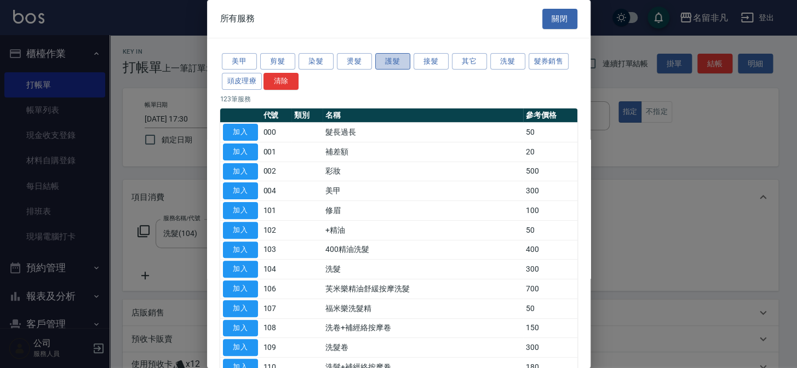
click at [392, 56] on button "護髮" at bounding box center [392, 61] width 35 height 17
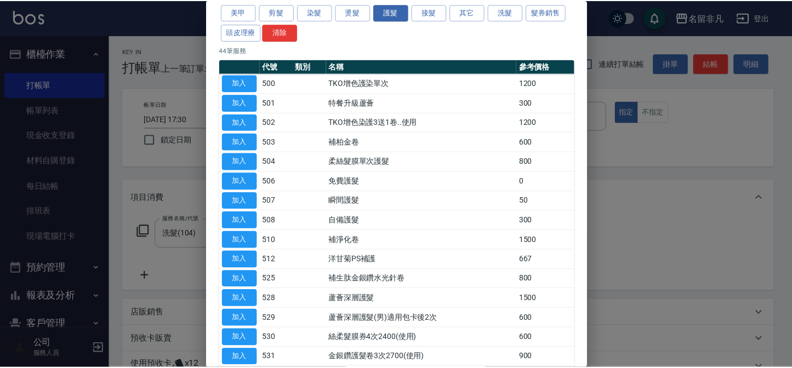
scroll to position [99, 0]
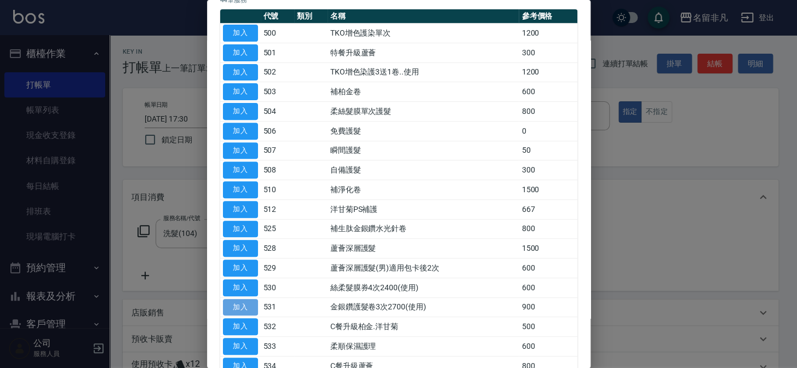
click at [245, 301] on button "加入" at bounding box center [240, 307] width 35 height 17
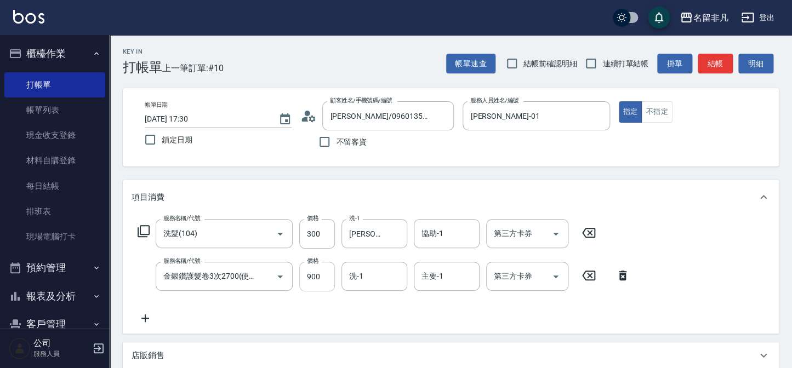
click at [312, 279] on input "900" at bounding box center [317, 277] width 36 height 30
type input "850"
type input "0"
type input "[PERSON_NAME]-18"
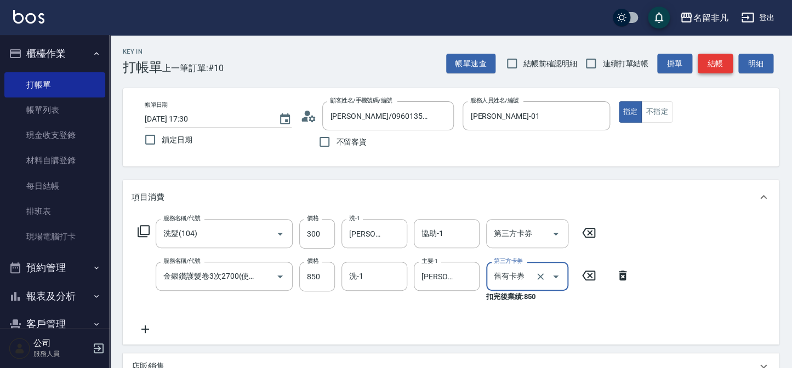
type input "舊有卡券"
click at [707, 61] on button "結帳" at bounding box center [715, 64] width 35 height 20
